Goal: Navigation & Orientation: Find specific page/section

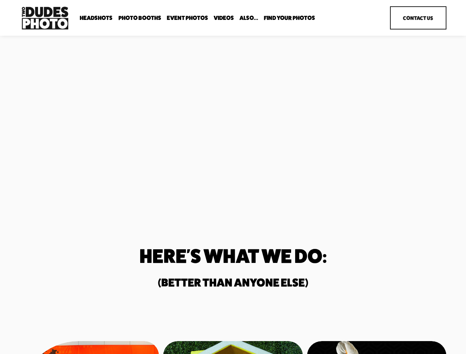
click at [233, 177] on div "Unmatched Quality. Unparalleled Speed. Two Dudes Photo is a full-service photog…" at bounding box center [233, 117] width 466 height 133
